Goal: Find specific page/section: Find specific page/section

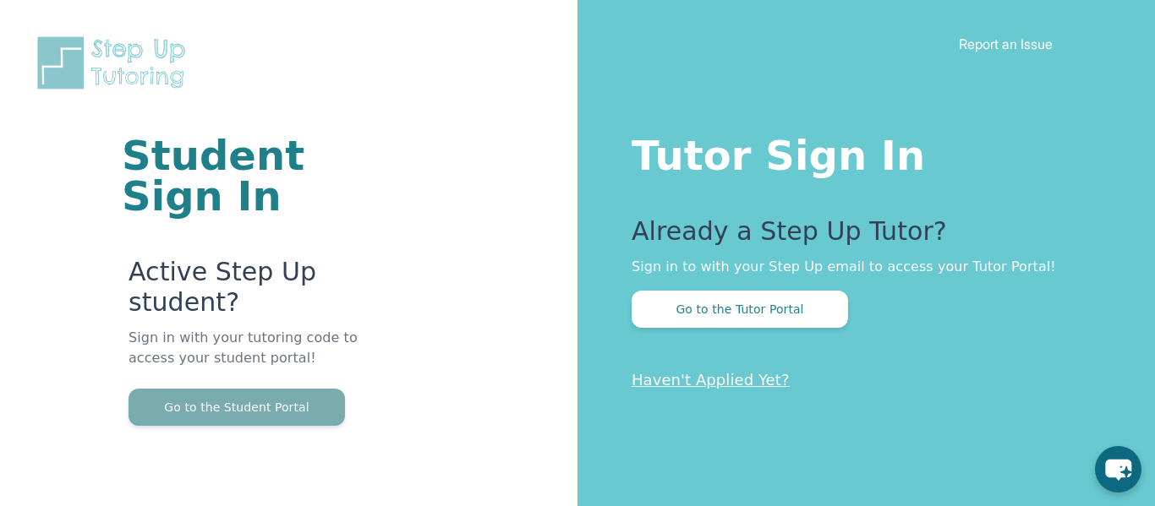
click at [296, 396] on button "Go to the Student Portal" at bounding box center [236, 407] width 216 height 37
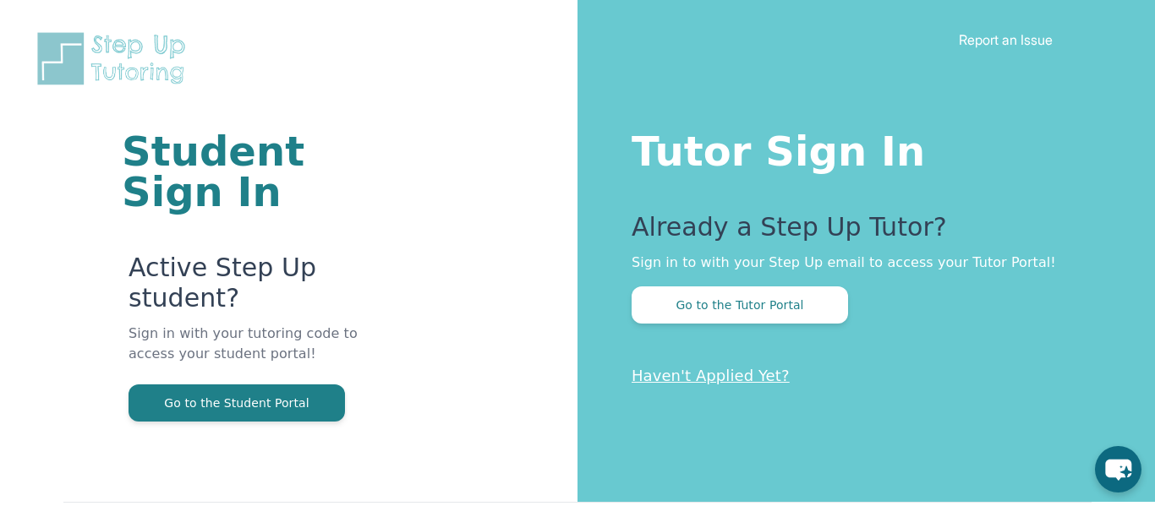
scroll to position [5, 0]
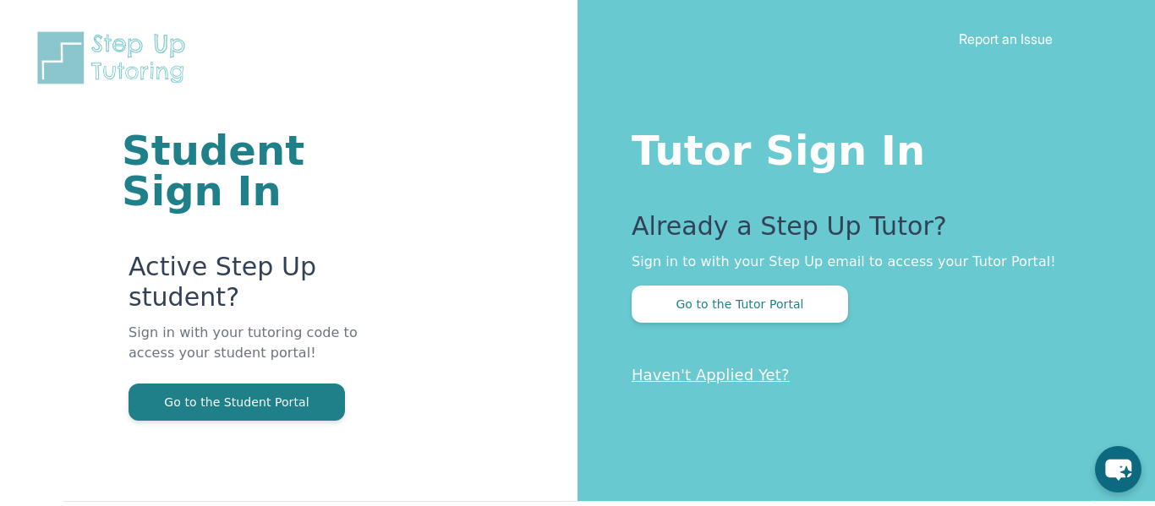
click at [0, 195] on div "Student Sign In Active Step Up student? Sign in with your tutoring code to acce…" at bounding box center [288, 248] width 577 height 506
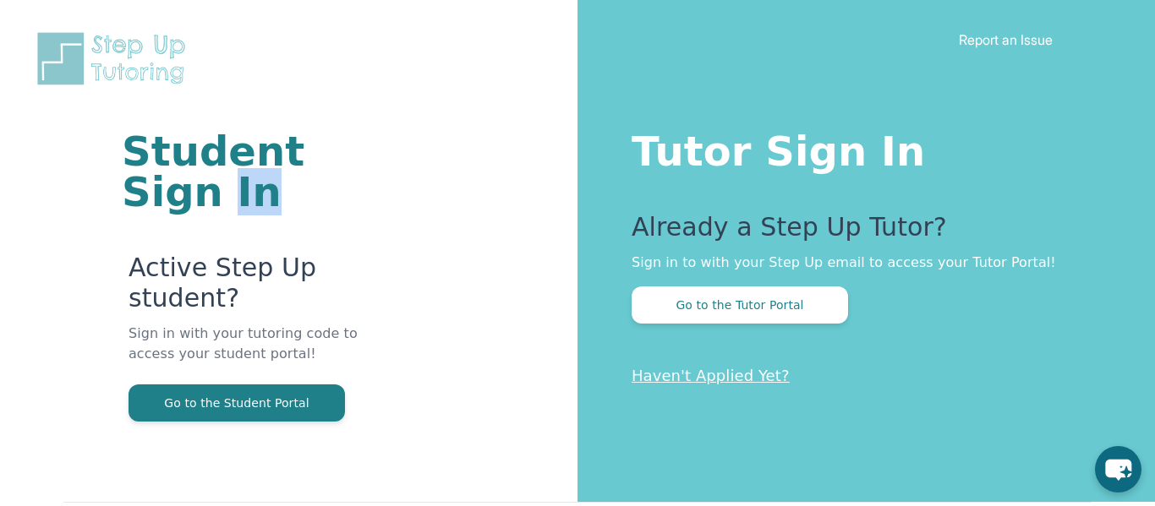
copy h1 "In"
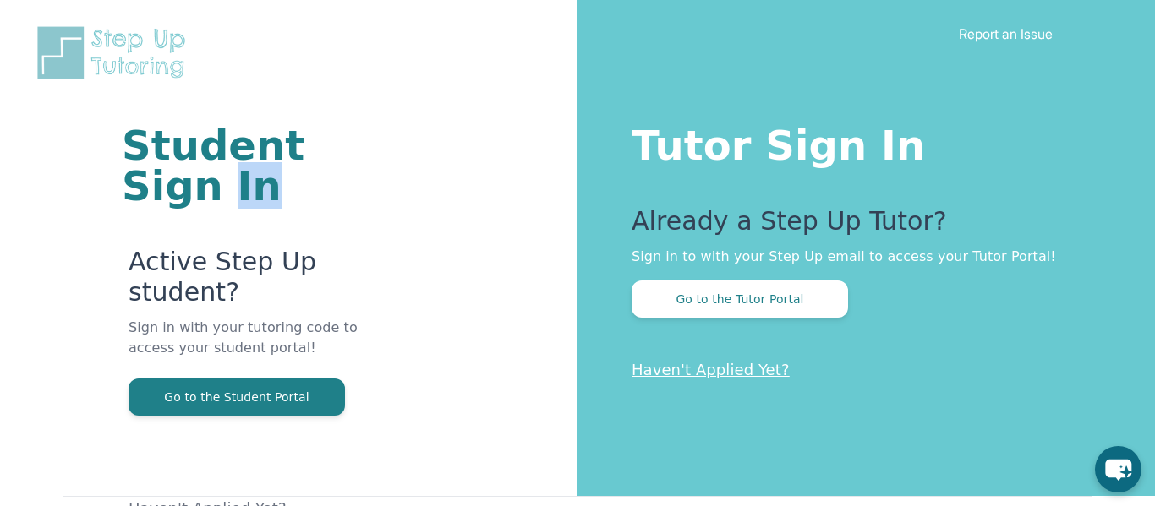
scroll to position [0, 0]
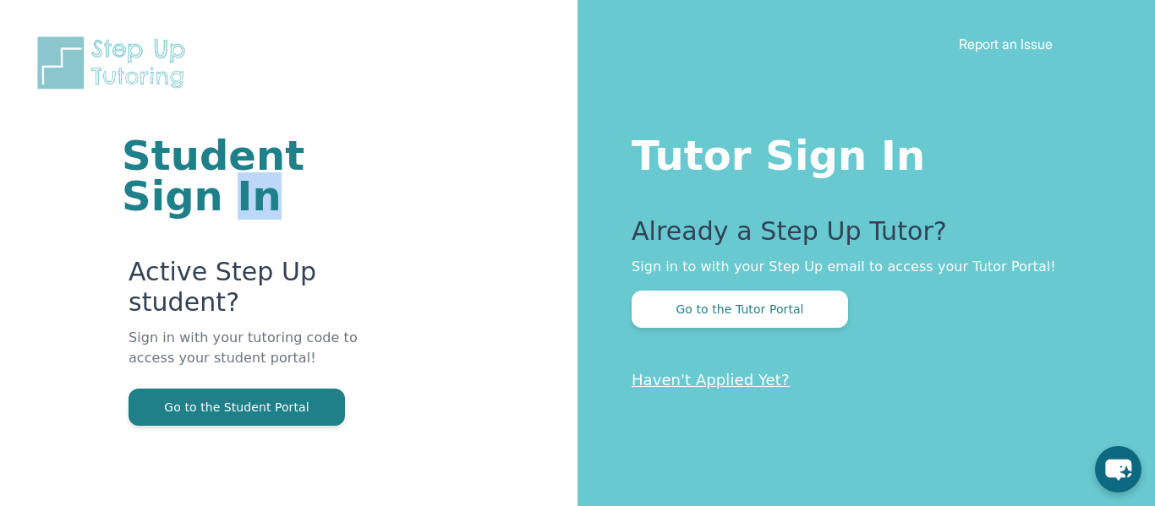
copy h1 "In"
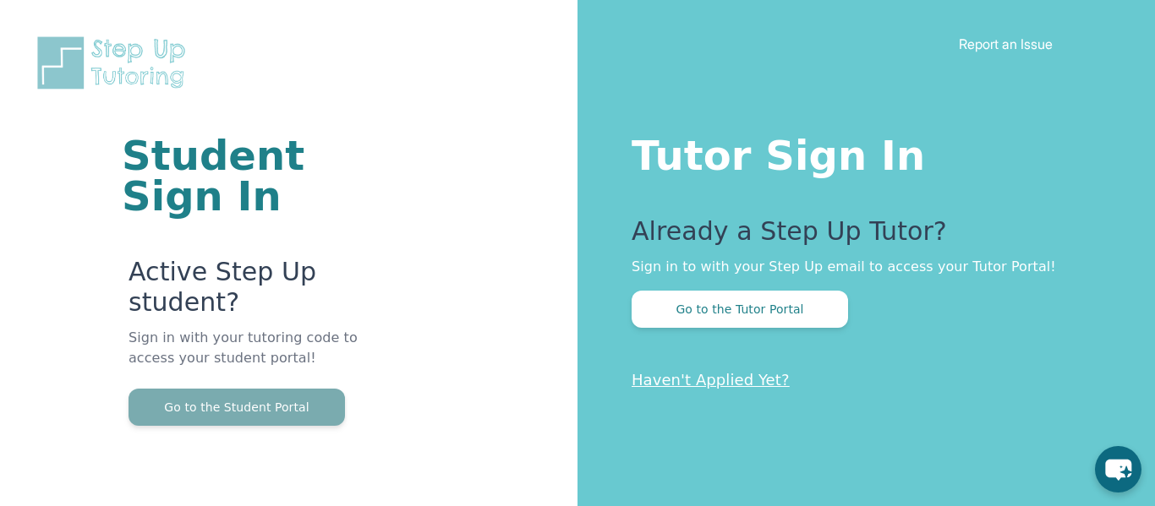
click at [259, 410] on button "Go to the Student Portal" at bounding box center [236, 407] width 216 height 37
